Goal: Information Seeking & Learning: Learn about a topic

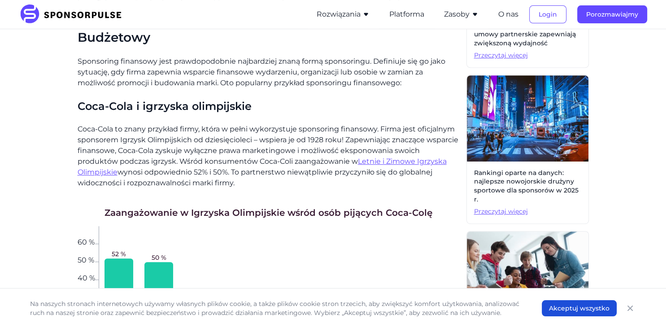
scroll to position [385, 0]
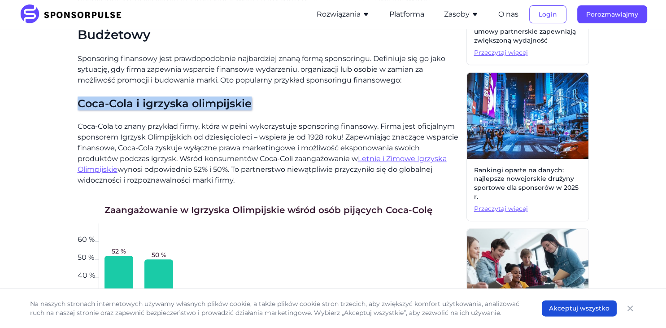
drag, startPoint x: 79, startPoint y: 80, endPoint x: 248, endPoint y: 83, distance: 169.6
click at [248, 96] on h3 "Coca-Cola i igrzyska olimpijskie" at bounding box center [269, 103] width 382 height 14
copy font "Coca-Cola i igrzyska olimpijskie"
click at [631, 309] on icon "Zamknąć" at bounding box center [630, 307] width 5 height 5
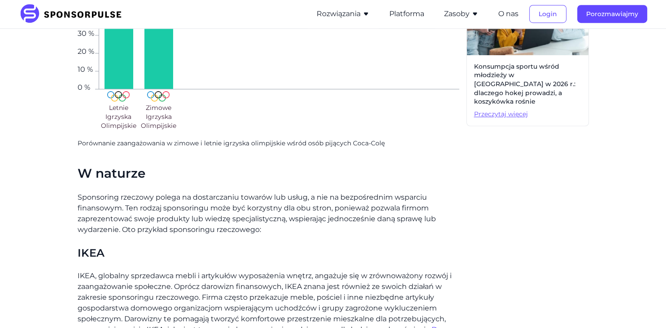
scroll to position [645, 0]
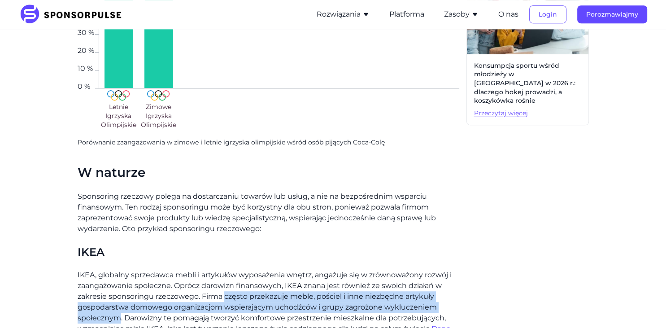
drag, startPoint x: 182, startPoint y: 252, endPoint x: 347, endPoint y: 263, distance: 165.0
click at [347, 270] on font "IKEA, globalny sprzedawca mebli i artykułów wyposażenia wnętrz, angażuje się w …" at bounding box center [265, 301] width 374 height 62
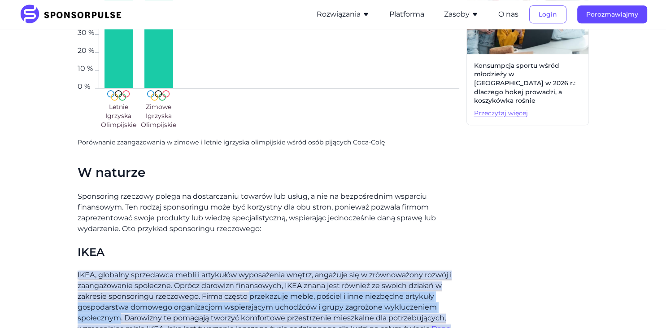
drag, startPoint x: 348, startPoint y: 264, endPoint x: 204, endPoint y: 251, distance: 144.5
click at [204, 270] on font "IKEA, globalny sprzedawca mebli i artykułów wyposażenia wnętrz, angażuje się w …" at bounding box center [265, 301] width 374 height 62
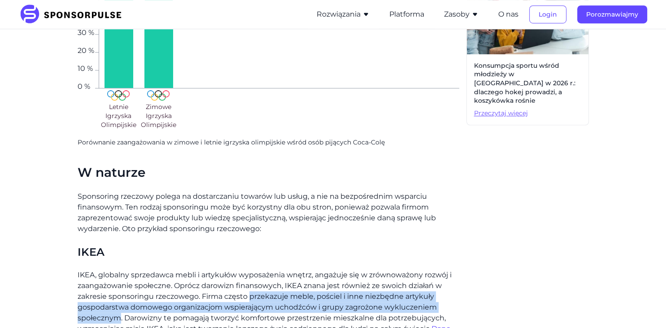
copy font "przekazuje meble, pościel i inne niezbędne artykuły gospodarstwa domowego organ…"
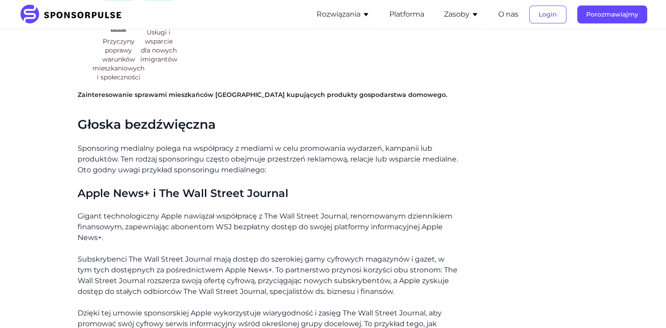
scroll to position [1057, 0]
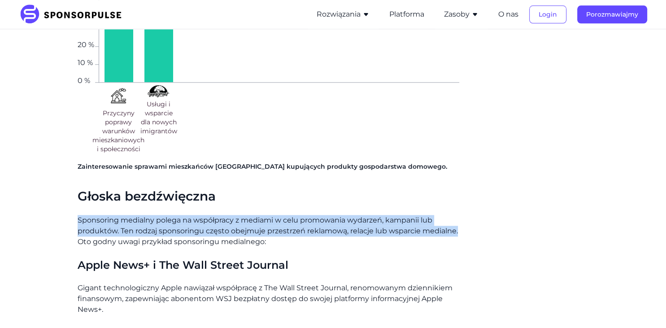
drag, startPoint x: 365, startPoint y: 179, endPoint x: 74, endPoint y: 163, distance: 291.1
click at [74, 163] on div "[PERSON_NAME] Jaki jest Twój typ? Wyjaśnienie 4 kategorii sponsoringu Blog Jaki…" at bounding box center [333, 120] width 614 height 2230
copy font "Sponsoring medialny polega na współpracy z mediami w celu promowania wydarzeń, …"
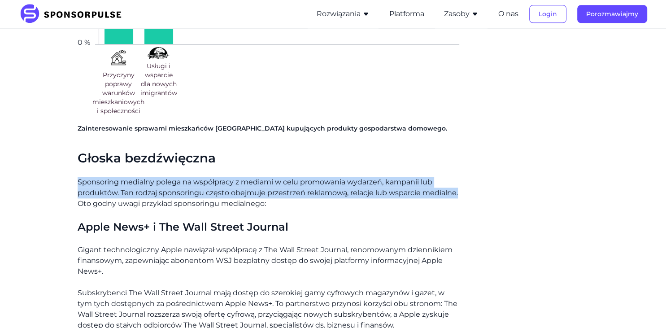
scroll to position [1111, 0]
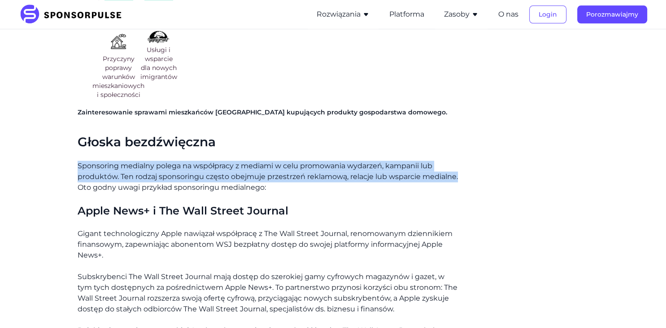
click at [78, 229] on font "Gigant technologiczny Apple nawiązał współpracę z The Wall Street Journal, reno…" at bounding box center [265, 244] width 375 height 30
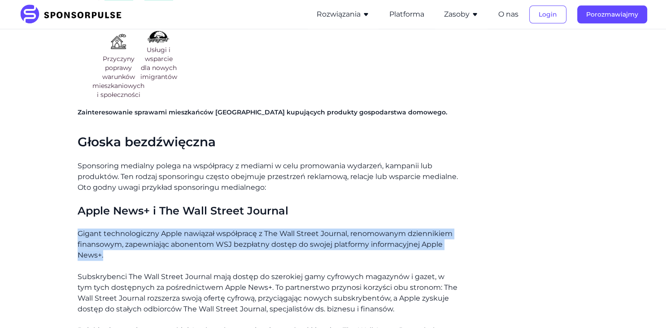
drag, startPoint x: 78, startPoint y: 177, endPoint x: 380, endPoint y: 192, distance: 303.1
click at [380, 229] on font "Gigant technologiczny Apple nawiązał współpracę z The Wall Street Journal, reno…" at bounding box center [265, 244] width 375 height 30
copy font "Gigant technologiczny Apple nawiązał współpracę z The Wall Street Journal, reno…"
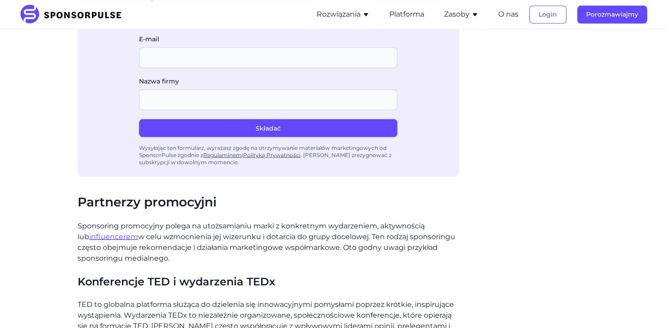
scroll to position [1552, 0]
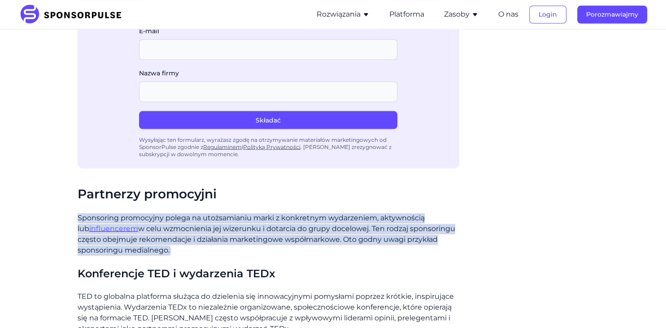
click at [206, 224] on font "w celu wzmocnienia jej wizerunku i dotarcia do grupy docelowej. Ten rodzaj spon…" at bounding box center [267, 239] width 378 height 30
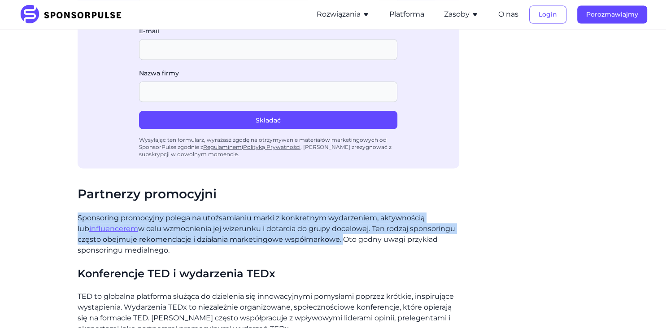
drag, startPoint x: 204, startPoint y: 166, endPoint x: 65, endPoint y: 140, distance: 141.5
copy p "Sponsoring promocyjny polega na utożsamianiu marki z konkretnym wydarzeniem, ak…"
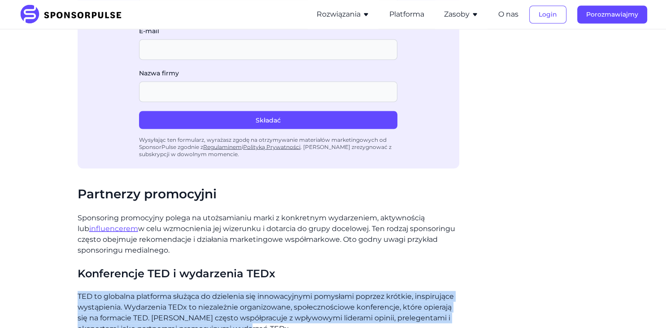
drag, startPoint x: 78, startPoint y: 211, endPoint x: 109, endPoint y: 241, distance: 43.5
click at [109, 291] on p "TED to globalna platforma służąca do dzielenia się innowacyjnymi pomysłami popr…" at bounding box center [269, 312] width 382 height 43
copy font "TED to globalna platforma służąca do dzielenia się innowacyjnymi pomysłami popr…"
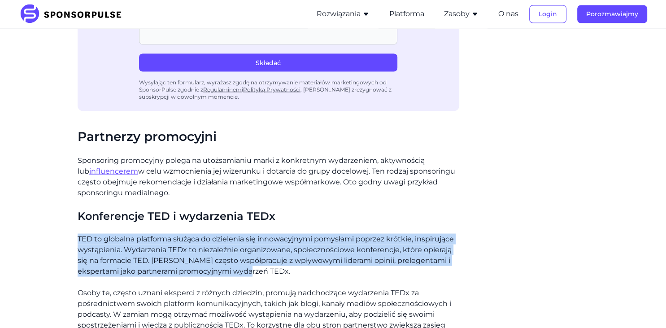
scroll to position [1629, 0]
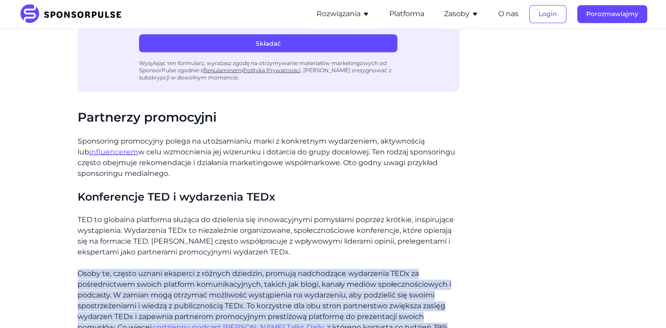
click at [187, 269] on font "Osoby te, często uznani eksperci z różnych dziedzin, promują nadchodzące wydarz…" at bounding box center [265, 300] width 374 height 62
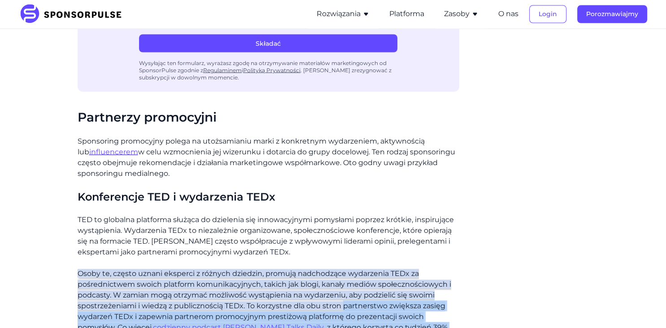
drag, startPoint x: 187, startPoint y: 222, endPoint x: 189, endPoint y: 261, distance: 39.5
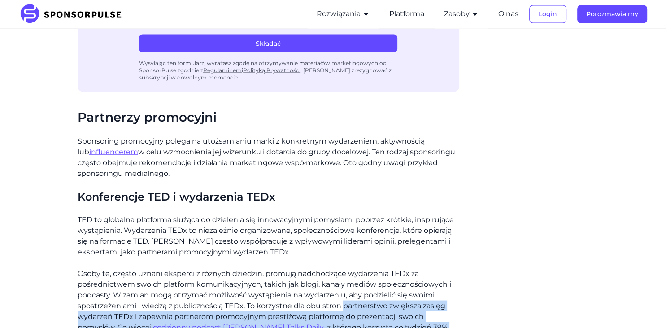
copy p "partnerstwo zwiększa zasięg wydarzeń TEDx i zapewnia partnerom promocyjnym pres…"
